Goal: Task Accomplishment & Management: Manage account settings

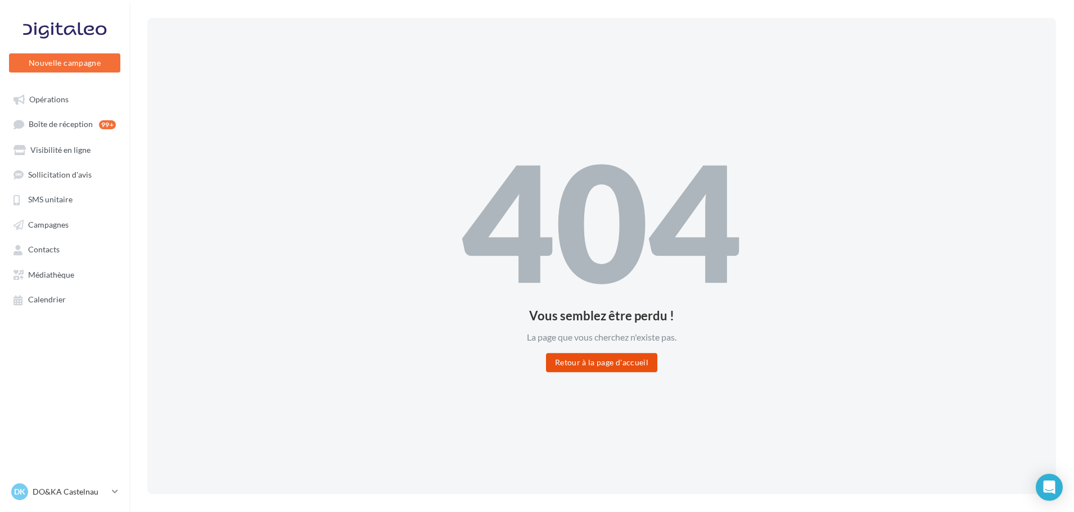
click at [583, 354] on button "Retour à la page d'accueil" at bounding box center [601, 362] width 111 height 19
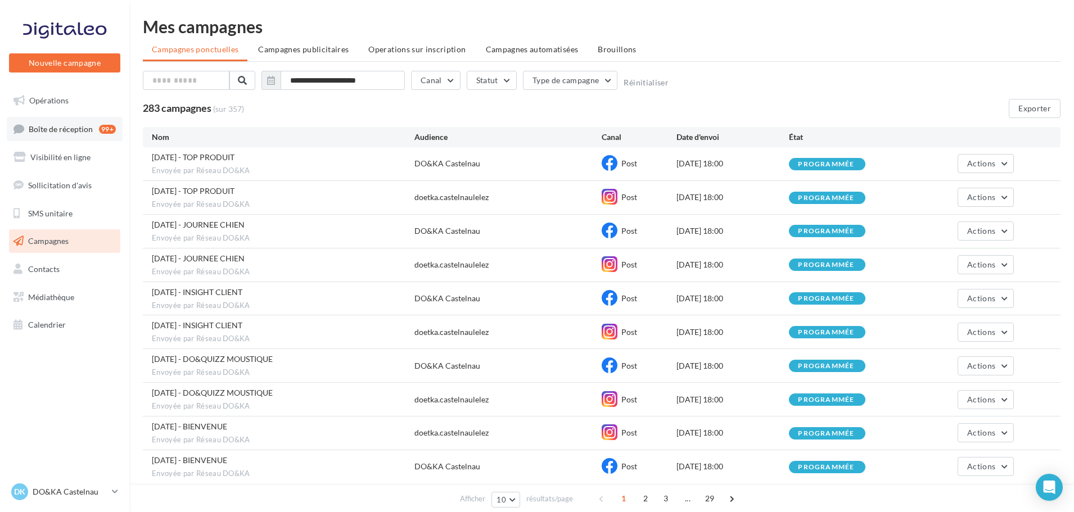
click at [76, 135] on link "Boîte de réception 99+" at bounding box center [65, 129] width 116 height 24
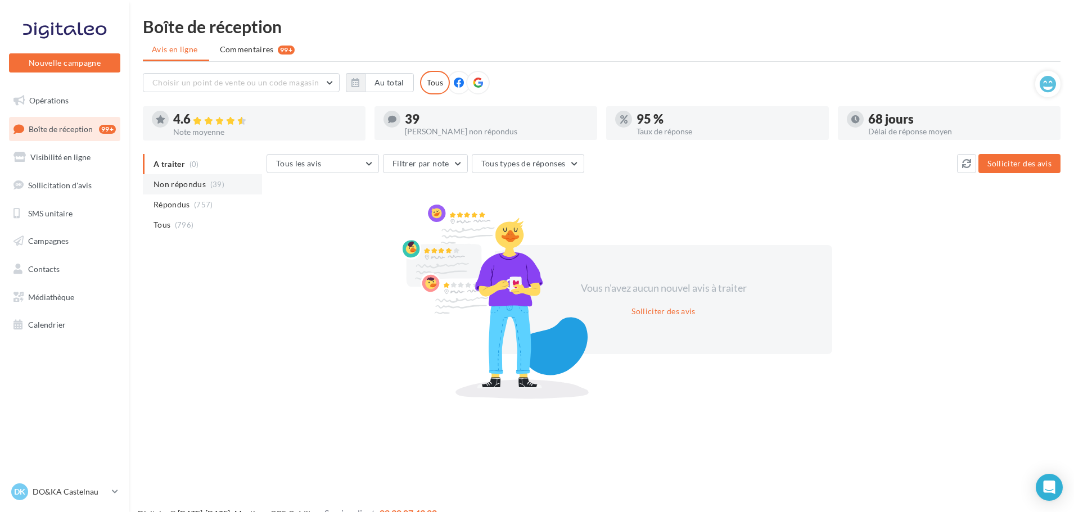
click at [174, 181] on span "Non répondus" at bounding box center [179, 184] width 52 height 11
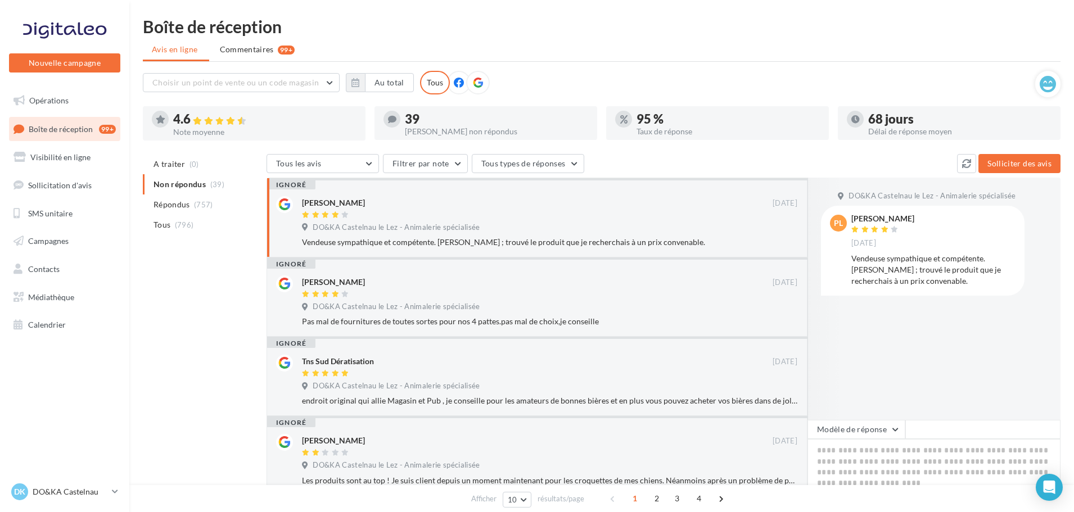
click at [678, 223] on div "DO&KA Castelnau le Lez - Animalerie spécialisée" at bounding box center [549, 229] width 495 height 12
click at [578, 267] on div "ignoré [PERSON_NAME] [DATE] DO&KA Castelnau le Lez - Animalerie spécialisée Pas…" at bounding box center [536, 296] width 541 height 79
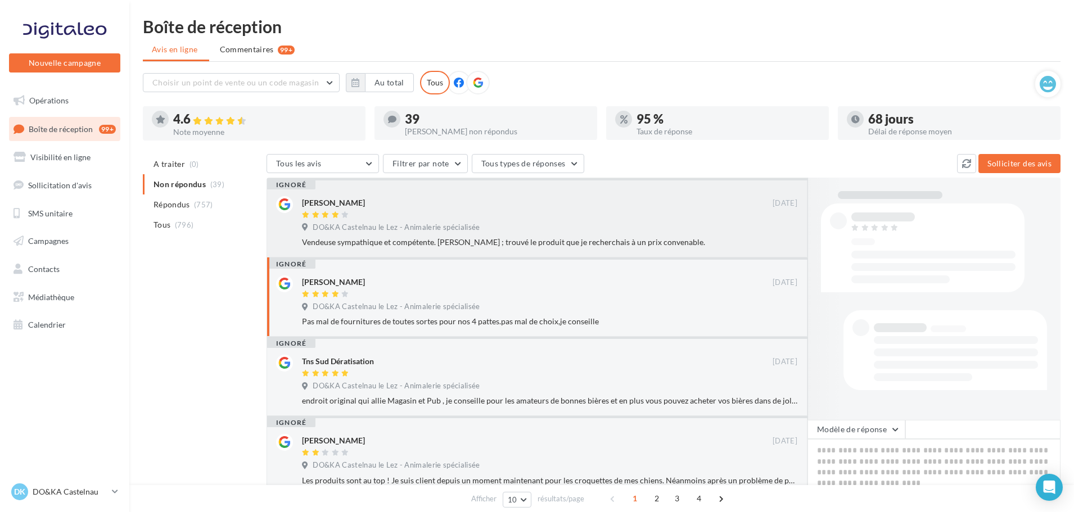
click at [585, 216] on div at bounding box center [537, 216] width 470 height 10
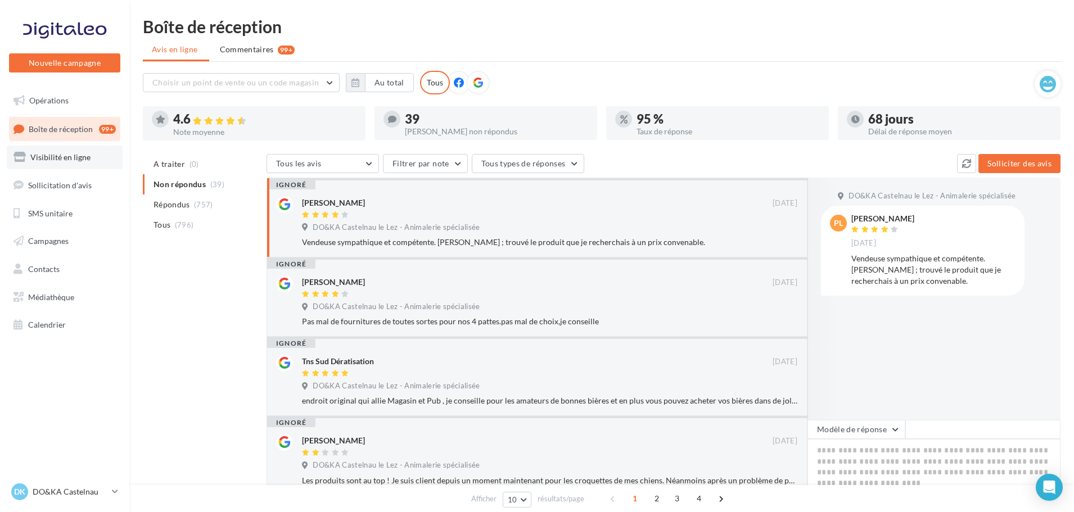
click at [77, 159] on span "Visibilité en ligne" at bounding box center [60, 157] width 60 height 10
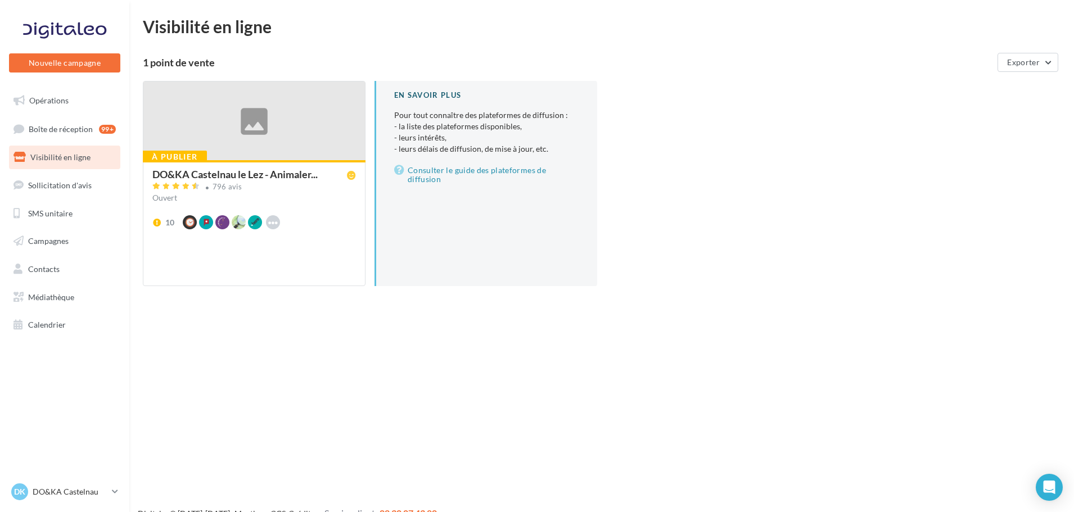
click at [240, 123] on div at bounding box center [253, 121] width 221 height 80
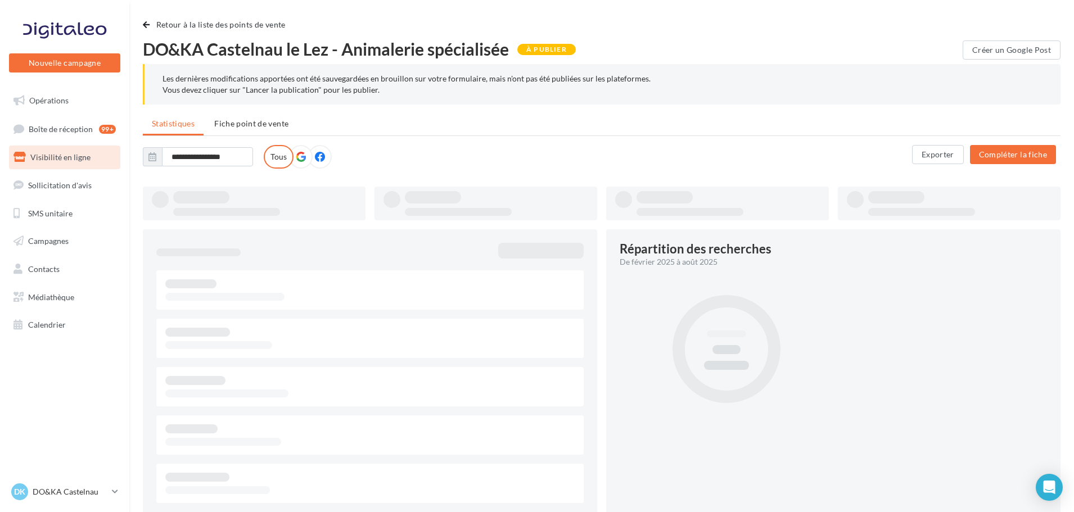
type input "**********"
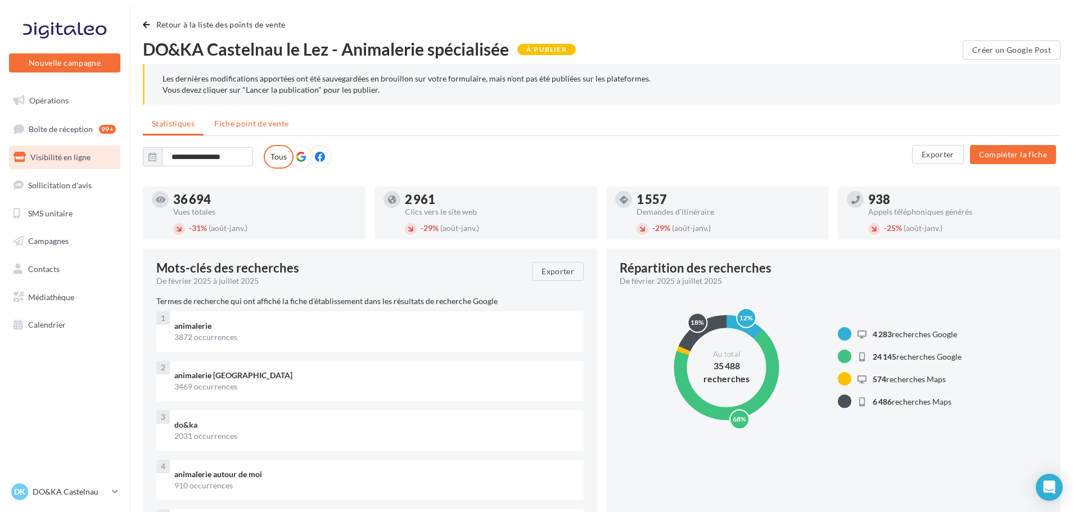
click at [246, 122] on span "Fiche point de vente" at bounding box center [251, 124] width 74 height 10
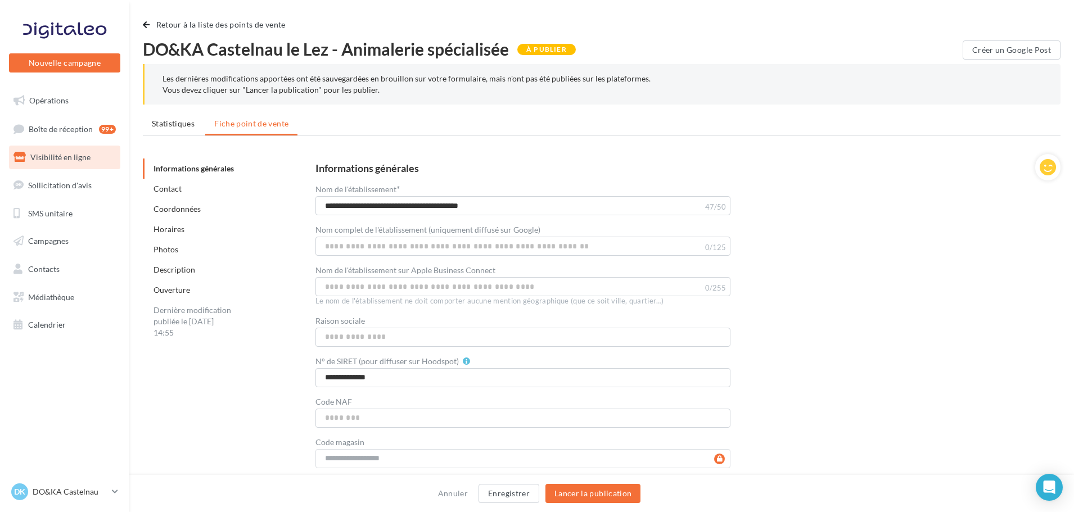
click at [183, 229] on link "Horaires" at bounding box center [168, 229] width 31 height 10
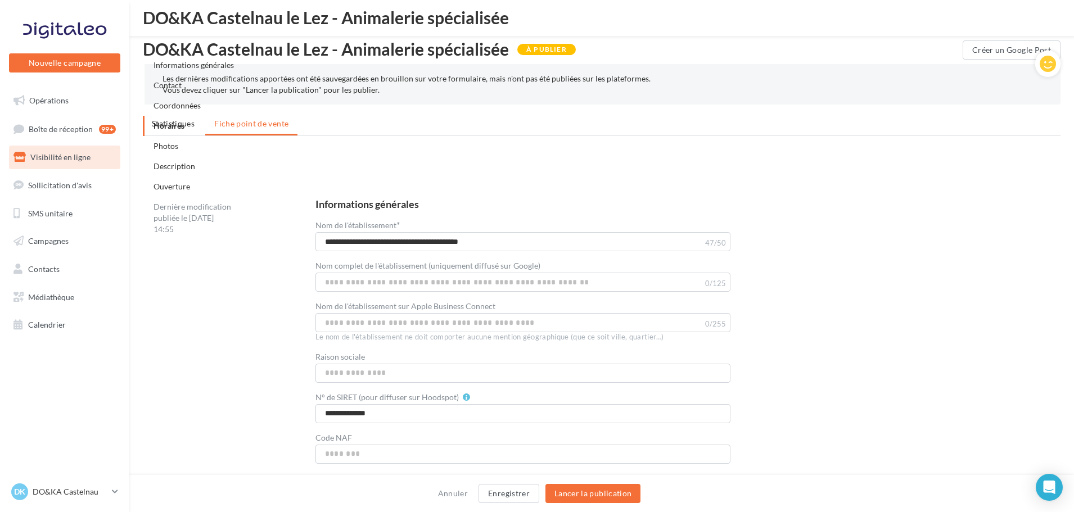
scroll to position [1039, 0]
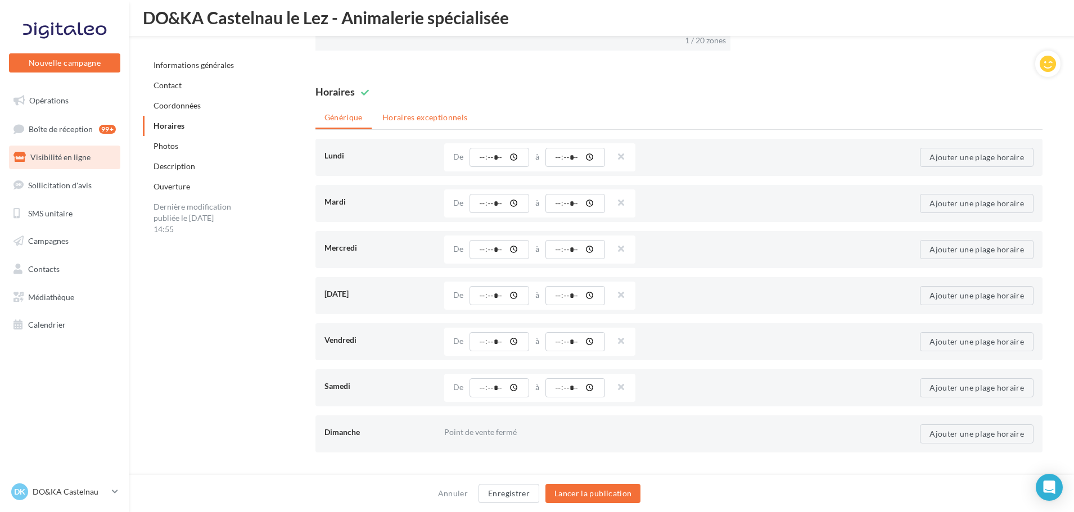
click at [444, 116] on li "Horaires exceptionnels" at bounding box center [424, 117] width 103 height 20
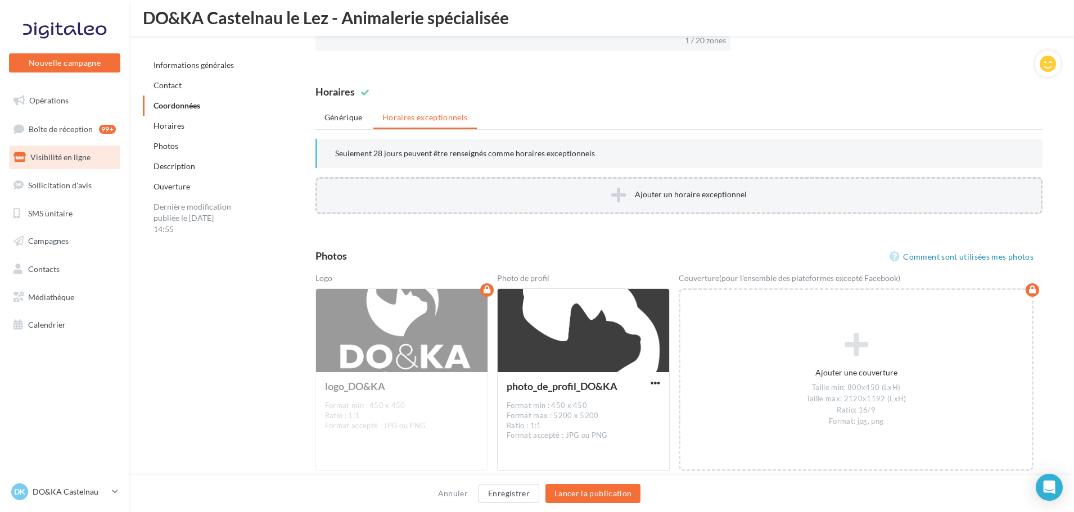
click at [581, 200] on button "Ajouter un horaire exceptionnel" at bounding box center [678, 195] width 727 height 37
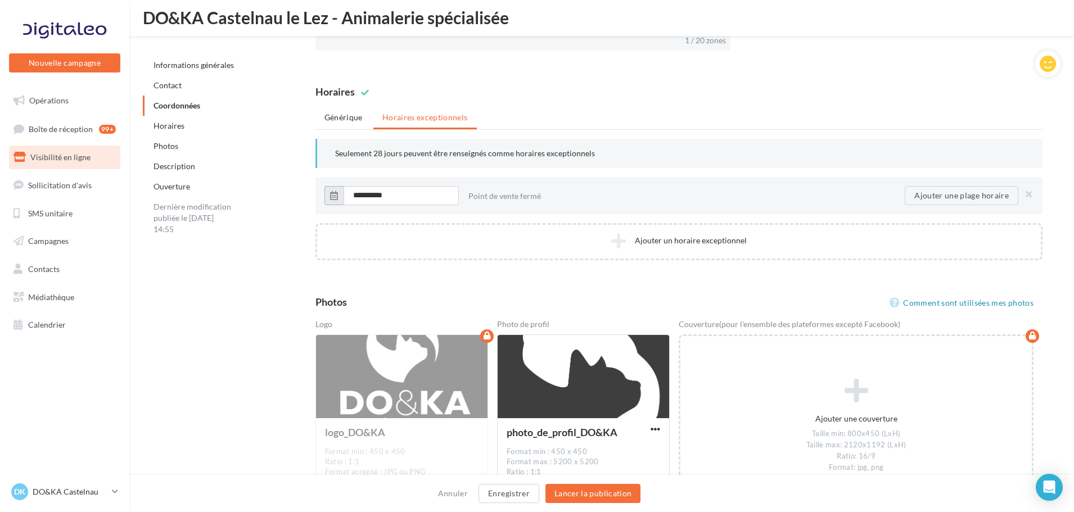
click at [338, 197] on button "button" at bounding box center [333, 195] width 19 height 19
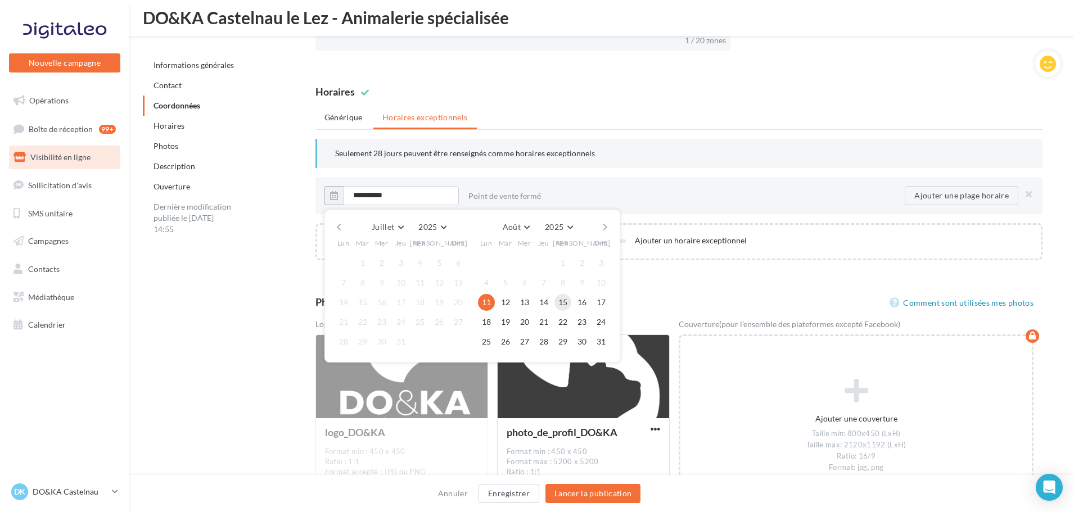
click at [567, 304] on button "15" at bounding box center [562, 302] width 17 height 17
type input "**********"
click at [899, 133] on div "Générique Horaires exceptionnels [DATE] Point de vente ouvert 24h / 24 De *****…" at bounding box center [678, 183] width 727 height 153
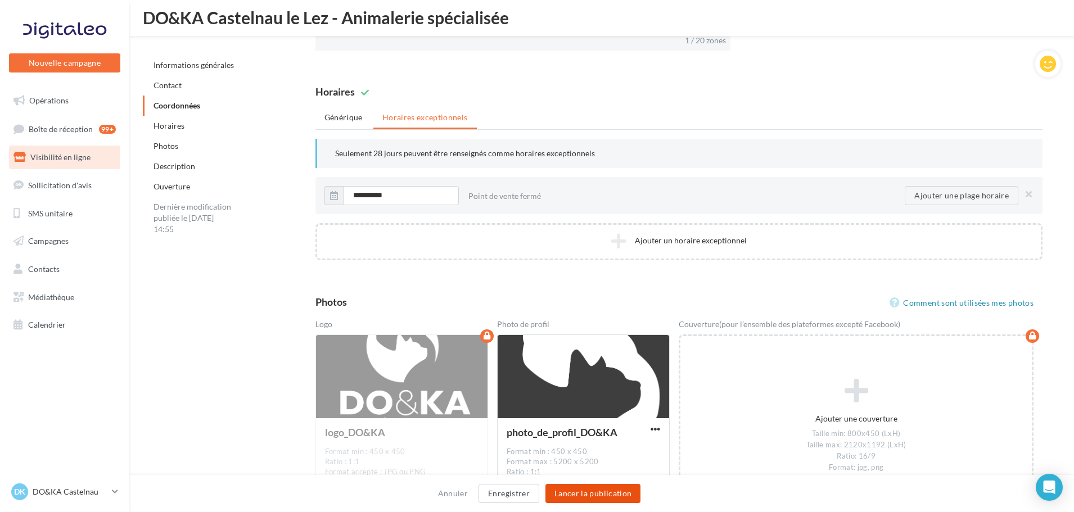
click at [615, 487] on button "Lancer la publication" at bounding box center [592, 493] width 95 height 19
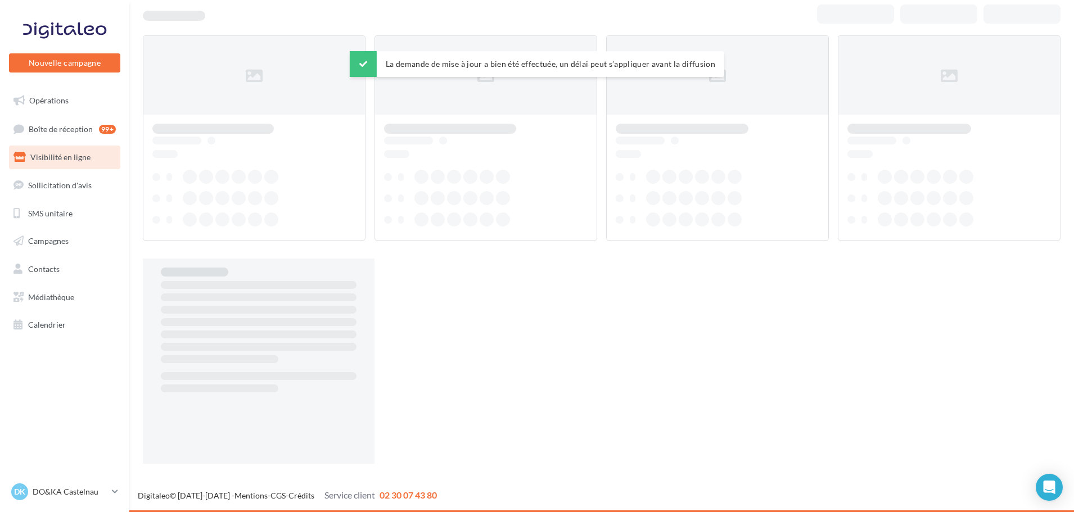
scroll to position [18, 0]
